Goal: Task Accomplishment & Management: Use online tool/utility

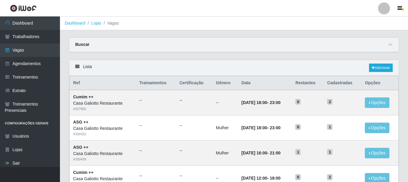
click at [41, 21] on link "Dashboard" at bounding box center [30, 22] width 60 height 13
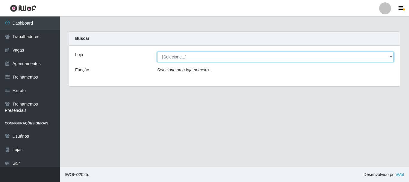
click at [243, 56] on select "[Selecione...] [GEOGRAPHIC_DATA]" at bounding box center [275, 57] width 237 height 10
select select "279"
click at [157, 52] on select "[Selecione...] [GEOGRAPHIC_DATA]" at bounding box center [275, 57] width 237 height 10
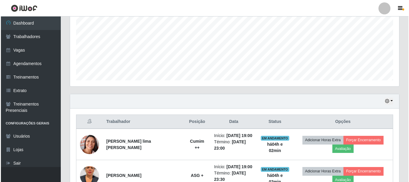
scroll to position [172, 0]
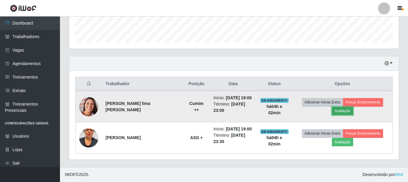
click at [338, 112] on button "Avaliação" at bounding box center [342, 111] width 21 height 8
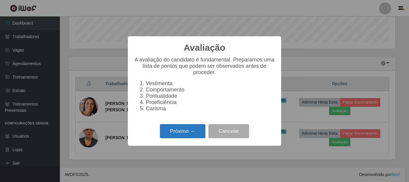
click at [184, 129] on button "Próximo →" at bounding box center [183, 131] width 46 height 14
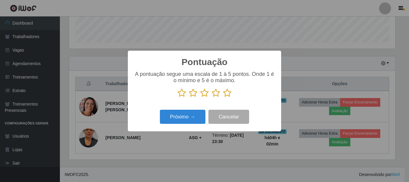
click at [184, 95] on icon at bounding box center [182, 92] width 8 height 9
click at [178, 97] on input "radio" at bounding box center [178, 97] width 0 height 0
click at [183, 114] on button "Próximo →" at bounding box center [183, 117] width 46 height 14
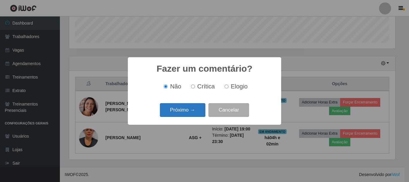
click at [189, 111] on button "Próximo →" at bounding box center [183, 110] width 46 height 14
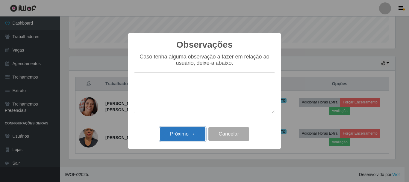
click at [180, 136] on button "Próximo →" at bounding box center [183, 134] width 46 height 14
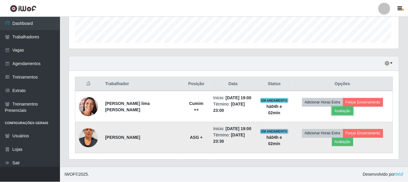
scroll to position [124, 329]
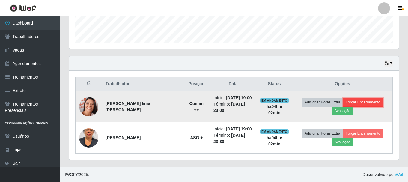
click at [350, 101] on button "Forçar Encerramento" at bounding box center [363, 102] width 40 height 8
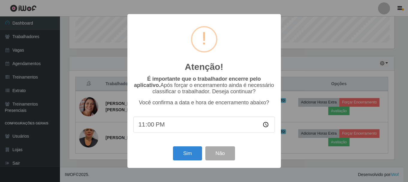
scroll to position [124, 326]
click at [188, 150] on button "Sim" at bounding box center [187, 153] width 29 height 14
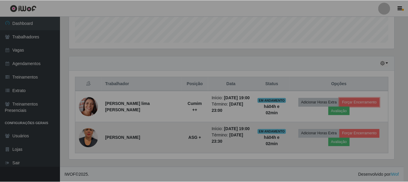
scroll to position [124, 329]
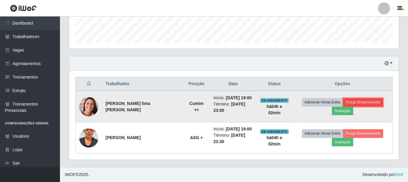
click at [365, 103] on button "Forçar Encerramento" at bounding box center [363, 102] width 40 height 8
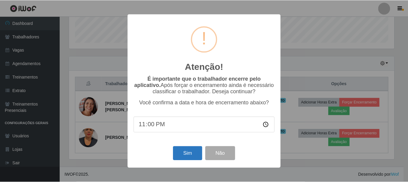
scroll to position [109, 0]
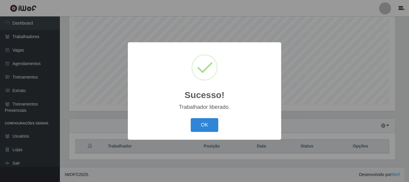
click at [189, 158] on div "Sucesso! × Trabalhador liberado. OK Cancel" at bounding box center [204, 91] width 409 height 182
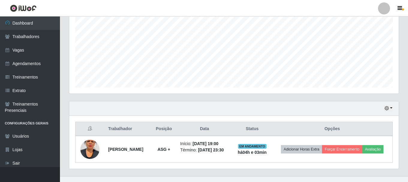
scroll to position [136, 0]
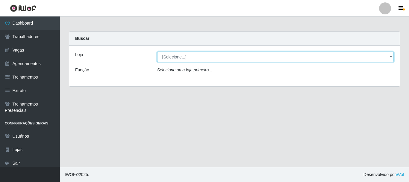
click at [225, 57] on select "[Selecione...] [GEOGRAPHIC_DATA]" at bounding box center [275, 57] width 237 height 10
select select "279"
click at [157, 52] on select "[Selecione...] [GEOGRAPHIC_DATA]" at bounding box center [275, 57] width 237 height 10
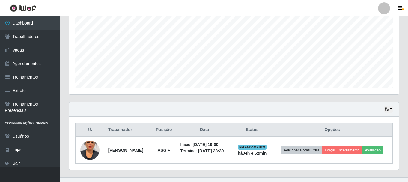
scroll to position [136, 0]
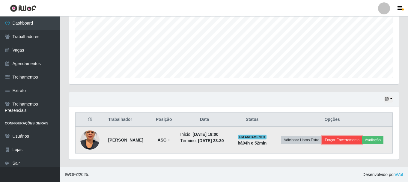
click at [341, 137] on button "Forçar Encerramento" at bounding box center [342, 140] width 40 height 8
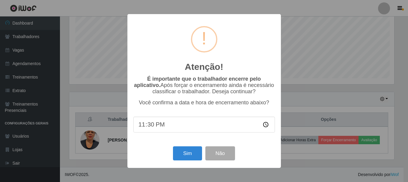
scroll to position [124, 326]
click at [183, 156] on button "Sim" at bounding box center [187, 153] width 29 height 14
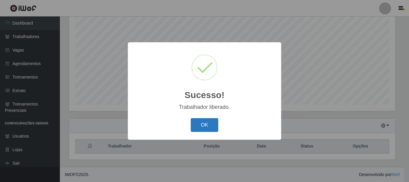
click at [203, 126] on button "OK" at bounding box center [205, 125] width 28 height 14
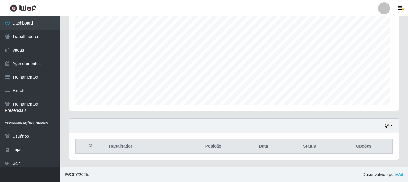
scroll to position [124, 329]
